Goal: Browse casually

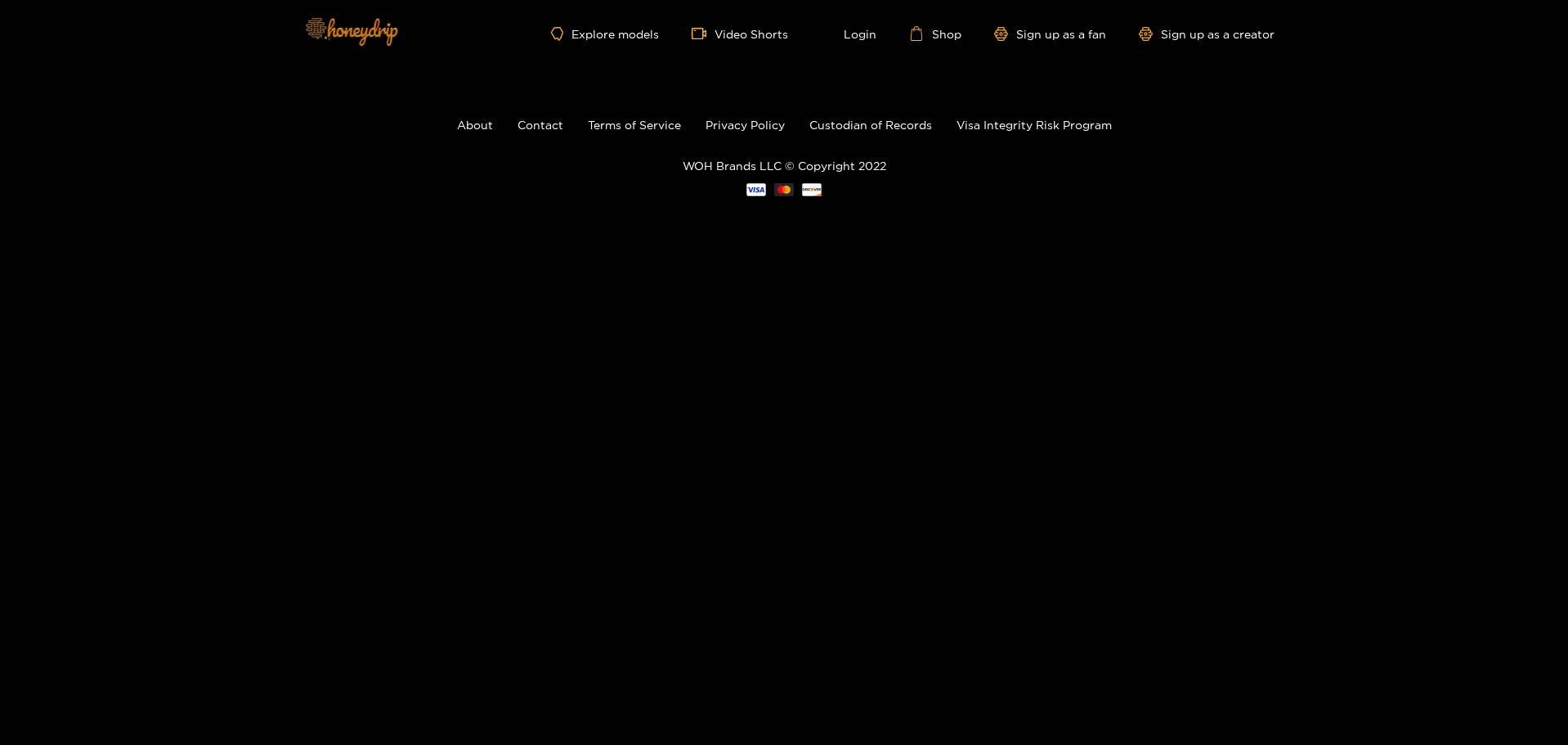
click at [383, 34] on img at bounding box center [351, 31] width 115 height 69
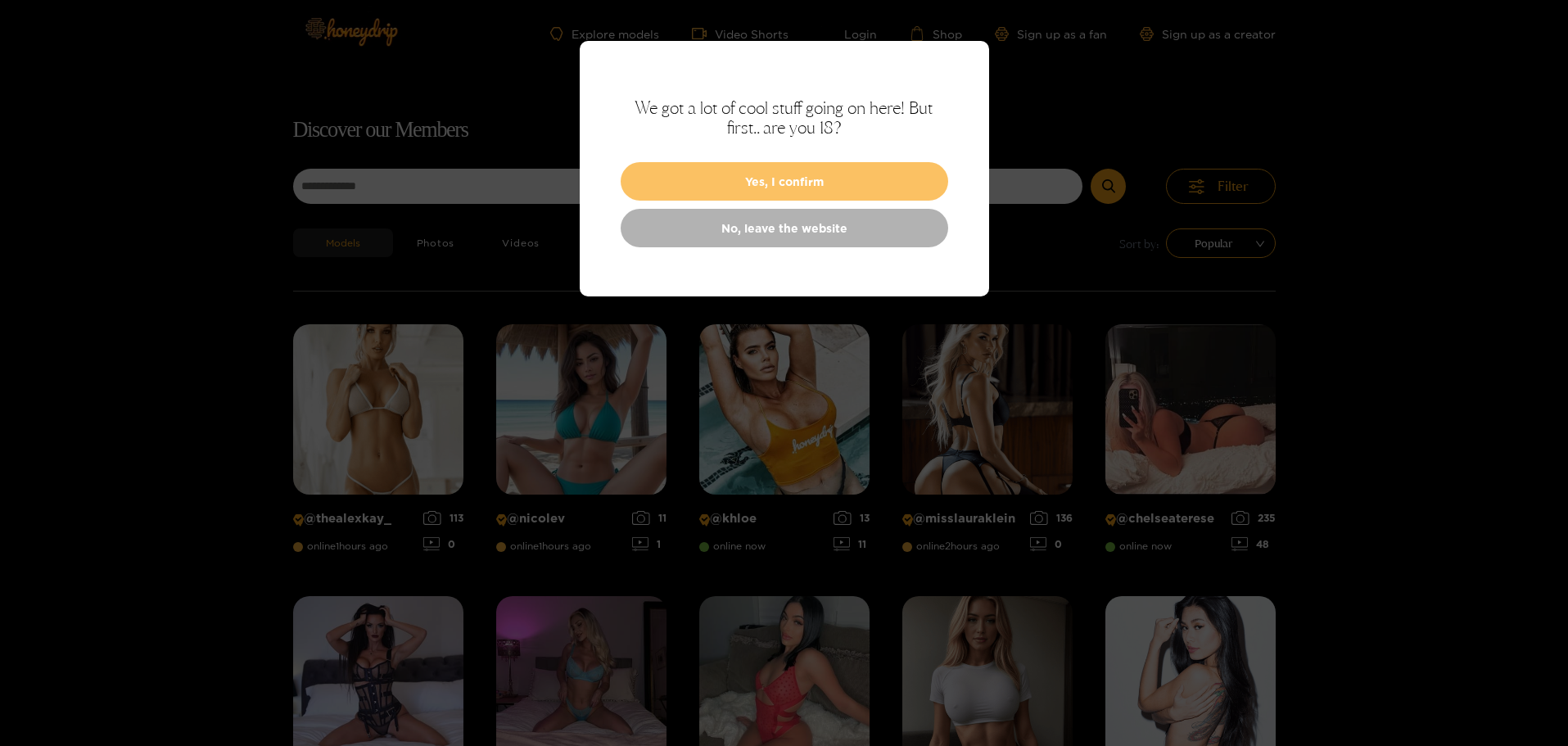
click at [842, 185] on button "Yes, I confirm" at bounding box center [784, 181] width 328 height 39
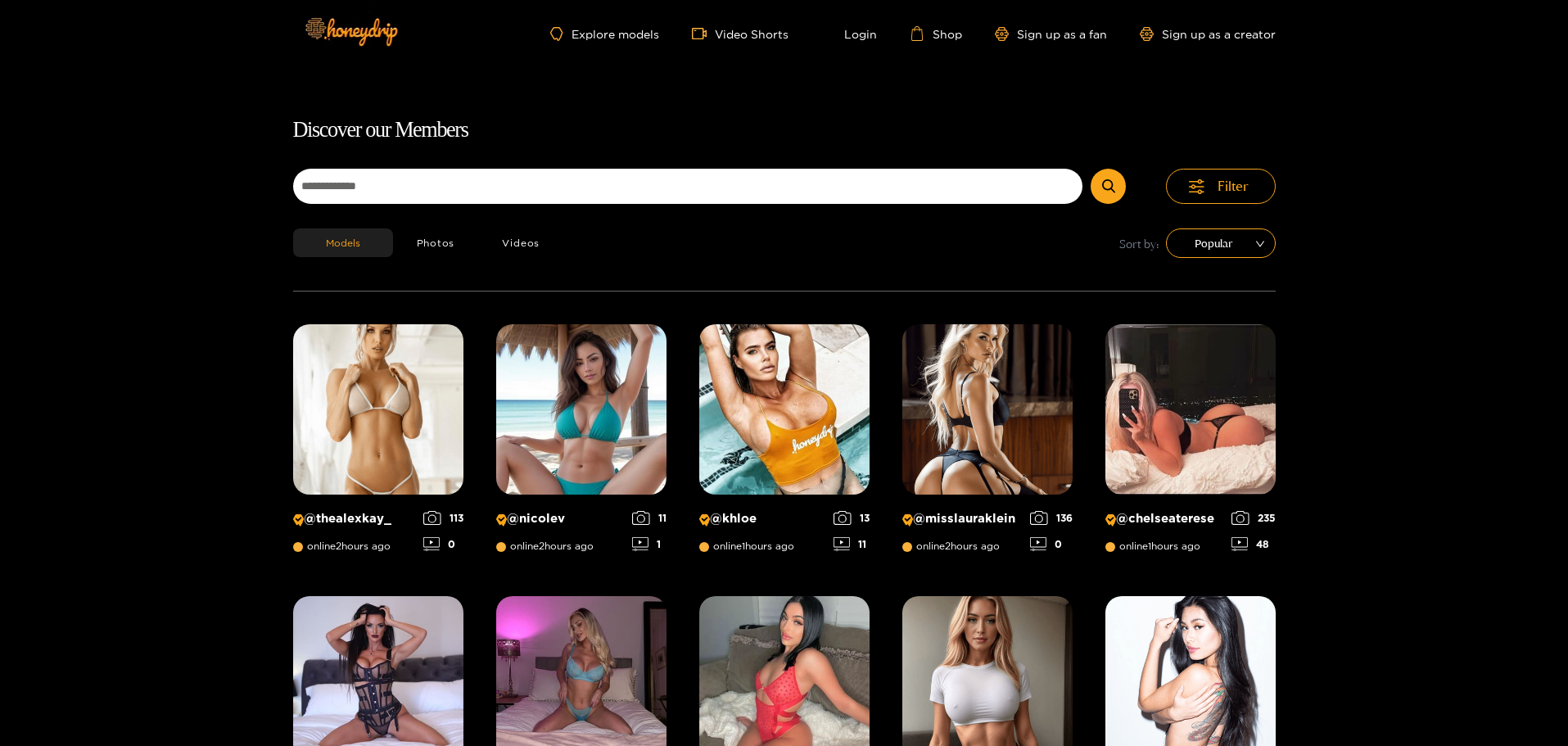
scroll to position [105, 0]
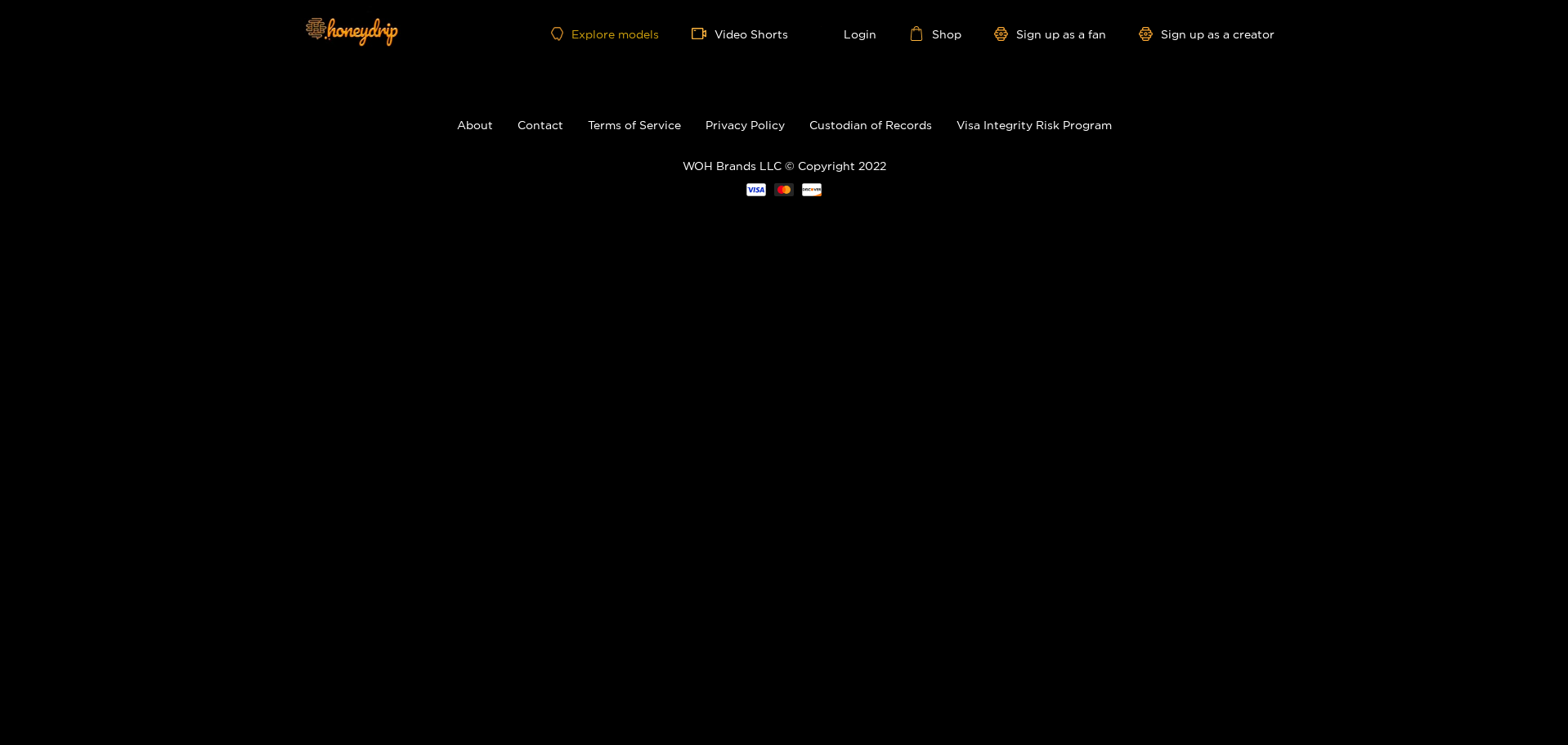
click at [650, 32] on link "Explore models" at bounding box center [605, 33] width 108 height 13
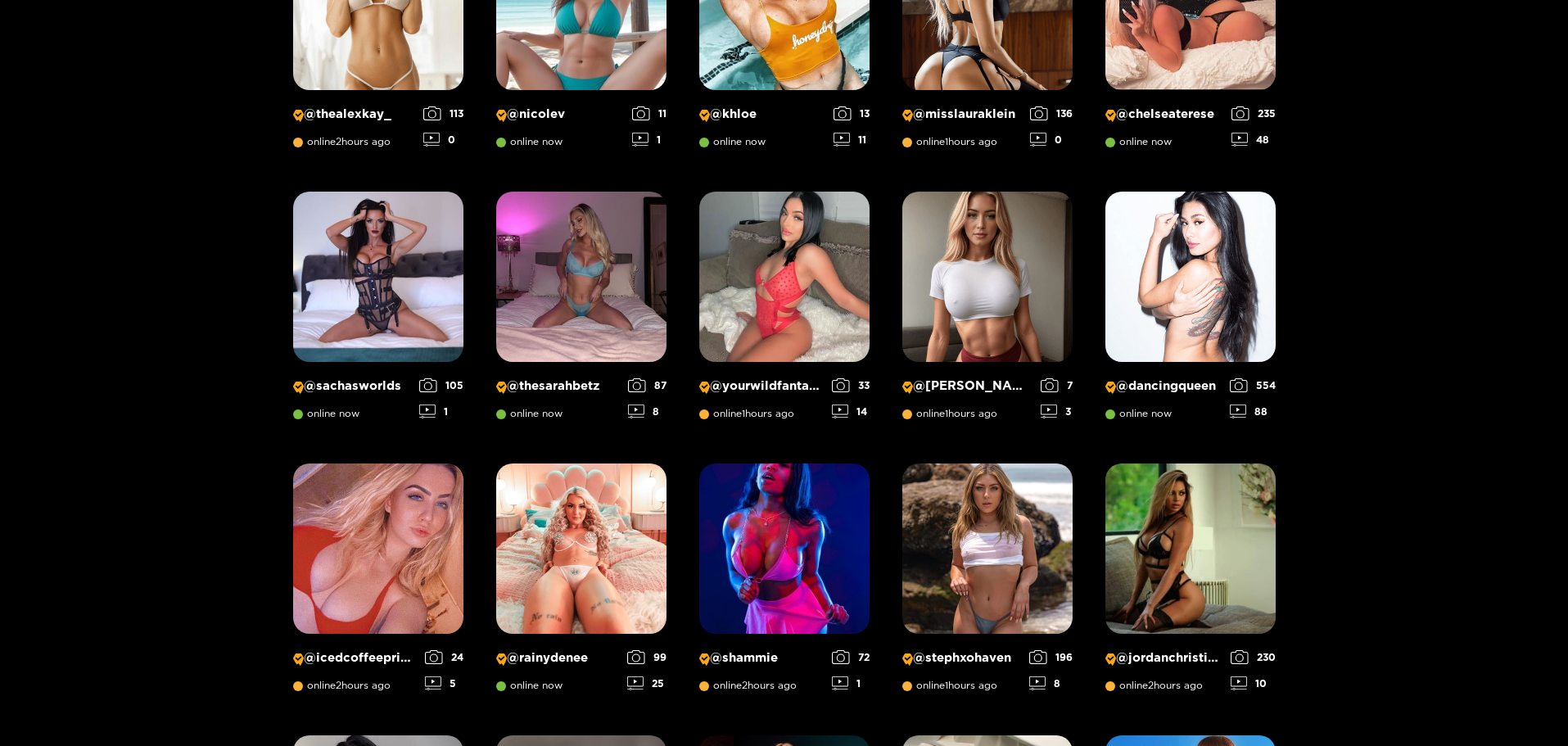
scroll to position [405, 0]
